Goal: Information Seeking & Learning: Learn about a topic

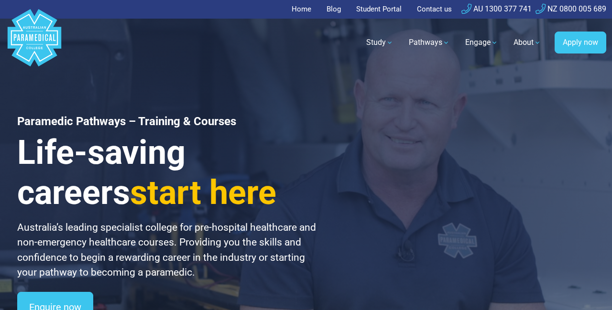
click at [303, 12] on link "Home" at bounding box center [303, 9] width 25 height 19
click at [38, 51] on polygon "Australian Paramedical College" at bounding box center [35, 37] width 54 height 57
click at [37, 36] on polygon "Australian Paramedical College" at bounding box center [35, 37] width 54 height 57
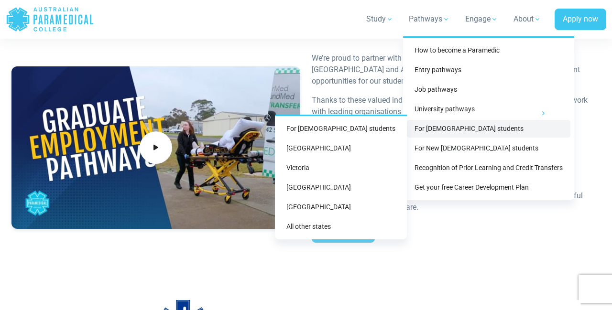
scroll to position [1715, 0]
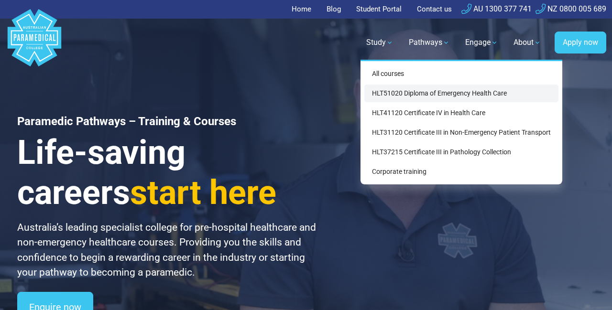
click at [461, 93] on link "HLT51020 Diploma of Emergency Health Care" at bounding box center [461, 94] width 194 height 18
